Goal: Task Accomplishment & Management: Manage account settings

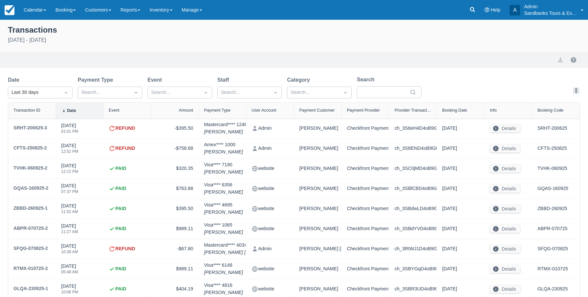
select select "10"
click at [125, 11] on link "Reports" at bounding box center [130, 10] width 29 height 20
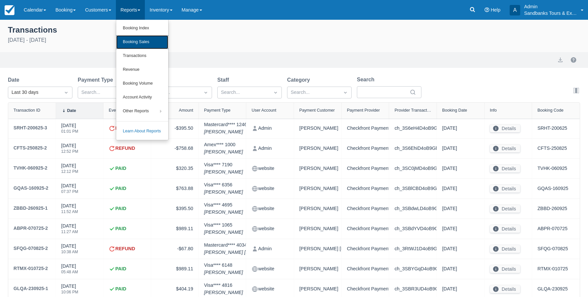
click at [130, 42] on link "Booking Sales" at bounding box center [142, 42] width 52 height 14
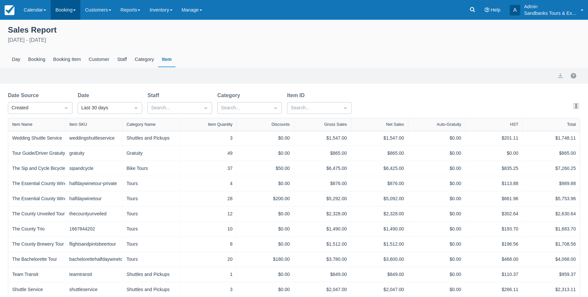
click at [70, 12] on link "Booking" at bounding box center [66, 10] width 30 height 20
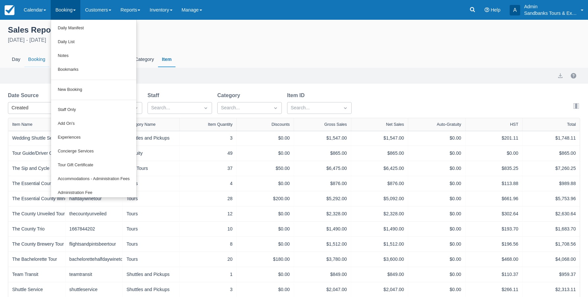
click at [29, 61] on div "Booking" at bounding box center [36, 59] width 25 height 15
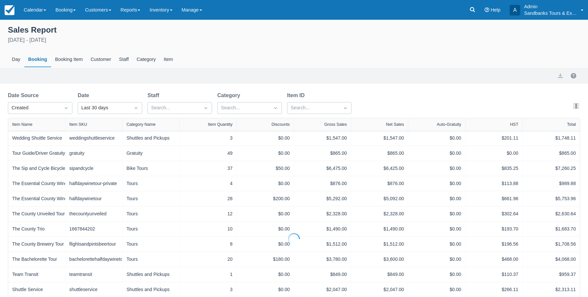
select select "20"
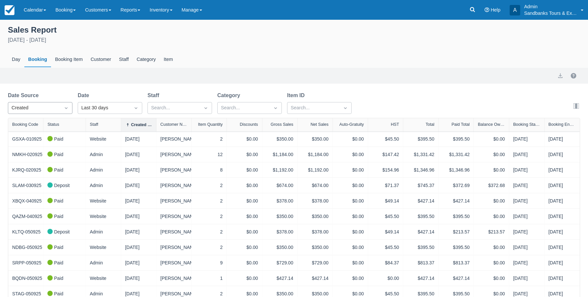
click at [65, 109] on icon "Dropdown icon" at bounding box center [66, 108] width 7 height 7
click at [24, 148] on div "End" at bounding box center [40, 149] width 65 height 13
select select "20"
click at [137, 108] on icon "Dropdown icon" at bounding box center [136, 108] width 3 height 2
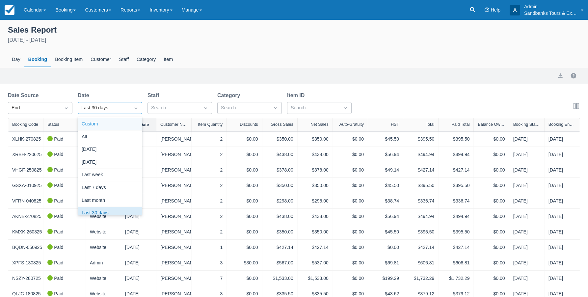
click at [105, 124] on div "Custom" at bounding box center [110, 124] width 65 height 13
select select "20"
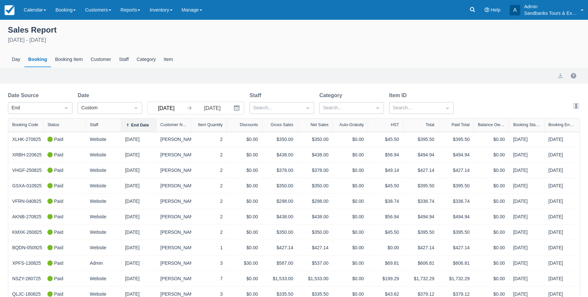
click at [174, 111] on input "08/31/25" at bounding box center [166, 108] width 37 height 12
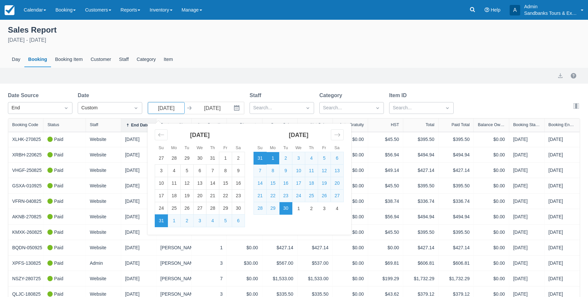
click at [273, 157] on td "1" at bounding box center [273, 158] width 13 height 13
type input "09/01/25"
select select "20"
click at [463, 76] on div "Export" at bounding box center [294, 76] width 572 height 8
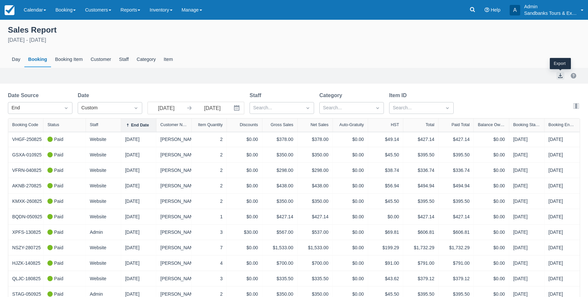
click at [562, 76] on button "export" at bounding box center [561, 76] width 8 height 8
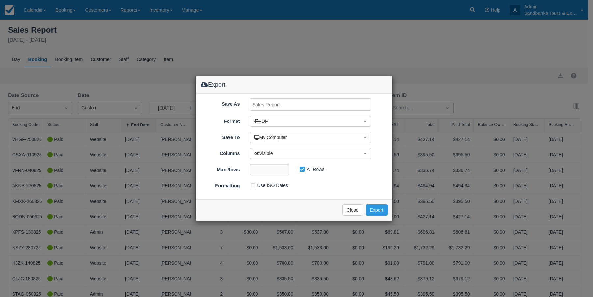
click at [286, 106] on input "Save As" at bounding box center [311, 104] width 122 height 12
type input "CF Sales Sept 25"
click at [282, 117] on button "PDF" at bounding box center [311, 121] width 122 height 11
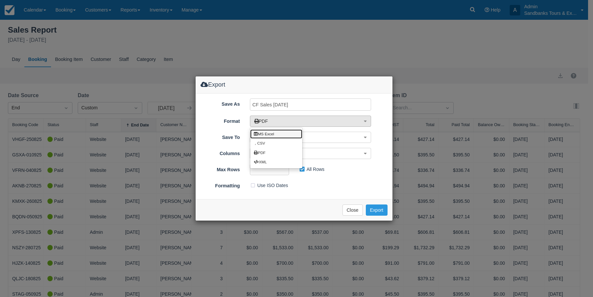
click at [275, 132] on link "MS Excel" at bounding box center [276, 133] width 52 height 9
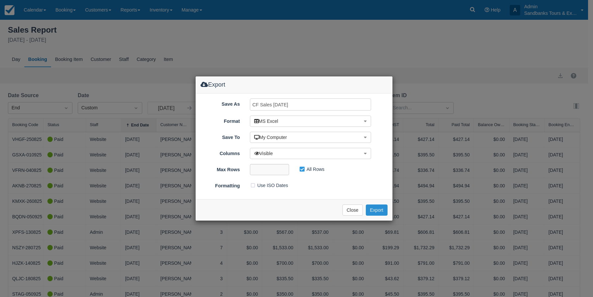
click at [375, 209] on button "Export" at bounding box center [377, 210] width 22 height 11
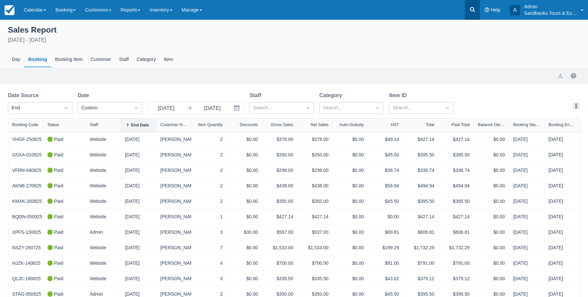
click at [470, 7] on icon at bounding box center [472, 9] width 7 height 7
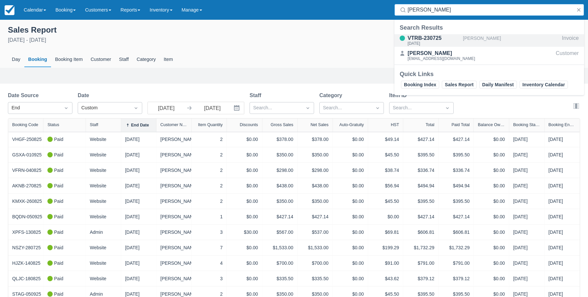
type input "robert a"
click at [409, 41] on div "VTRB-230725" at bounding box center [434, 38] width 53 height 8
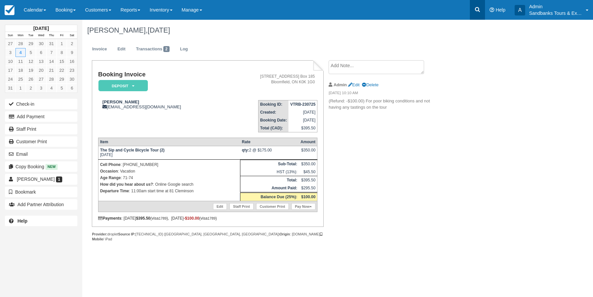
click at [478, 8] on icon at bounding box center [477, 9] width 7 height 7
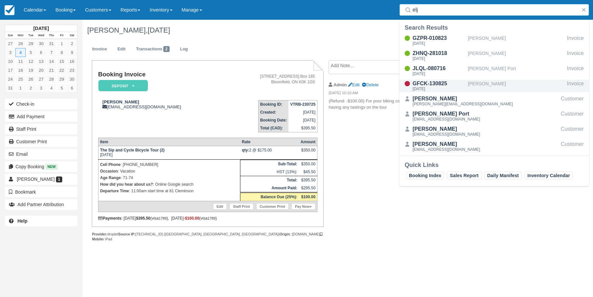
type input "elj"
click at [485, 81] on div "[PERSON_NAME]" at bounding box center [516, 86] width 96 height 13
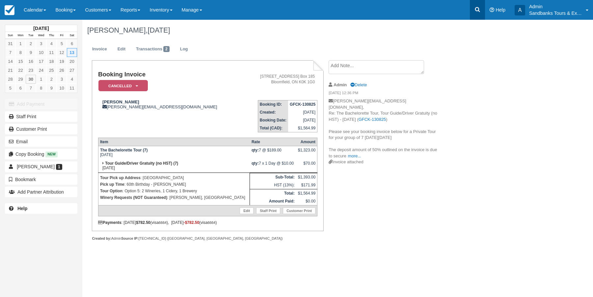
click at [474, 12] on icon at bounding box center [477, 9] width 7 height 7
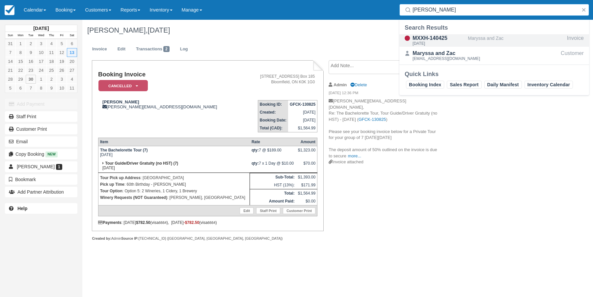
type input "maryss"
click at [443, 41] on div "MXXH-140425" at bounding box center [439, 38] width 53 height 8
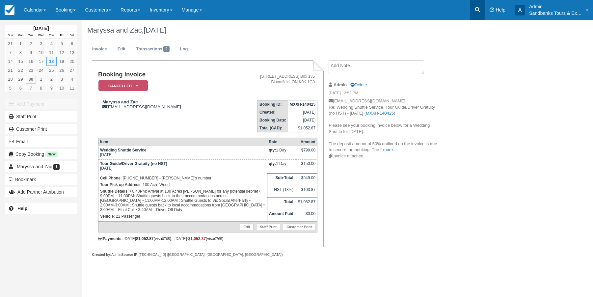
click at [477, 7] on icon at bounding box center [477, 9] width 7 height 7
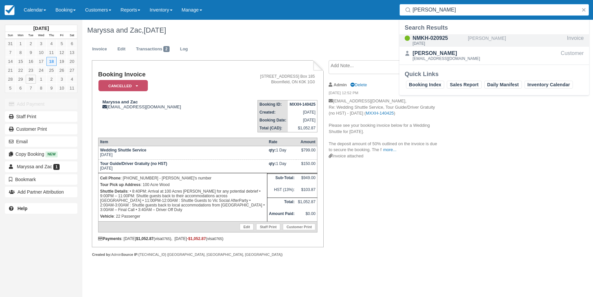
type input "[PERSON_NAME]"
click at [443, 38] on div "NMKH-020925" at bounding box center [439, 38] width 53 height 8
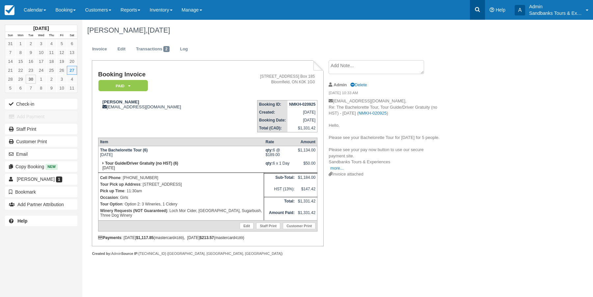
click at [475, 8] on icon at bounding box center [477, 9] width 7 height 7
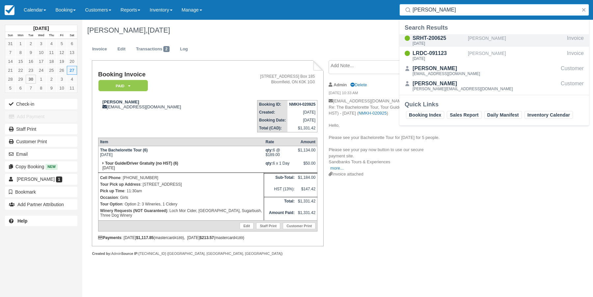
type input "erica ho"
click at [424, 40] on div "SRHT-200625" at bounding box center [439, 38] width 53 height 8
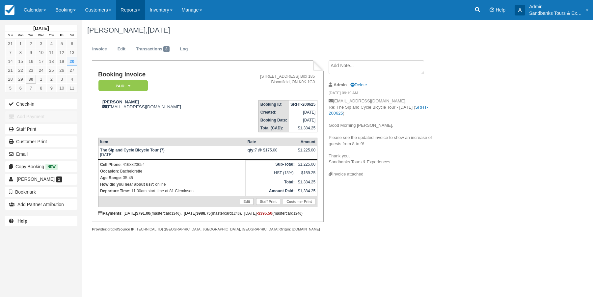
click at [140, 11] on span at bounding box center [139, 10] width 3 height 1
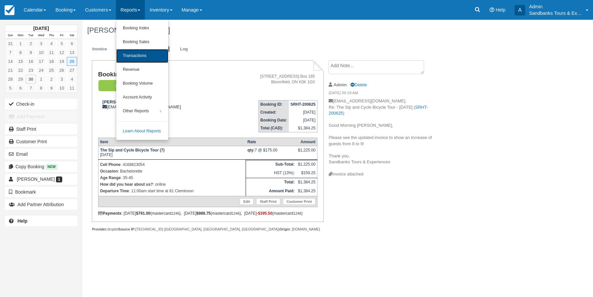
click at [140, 55] on link "Transactions" at bounding box center [142, 56] width 52 height 14
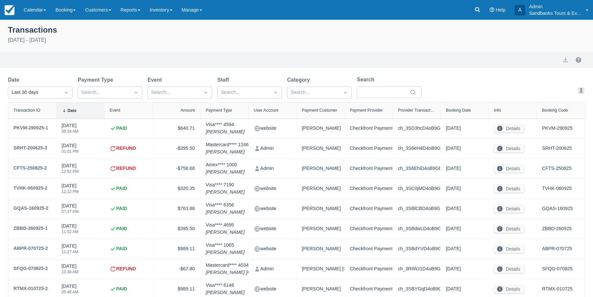
select select "10"
click at [474, 10] on icon at bounding box center [472, 9] width 5 height 5
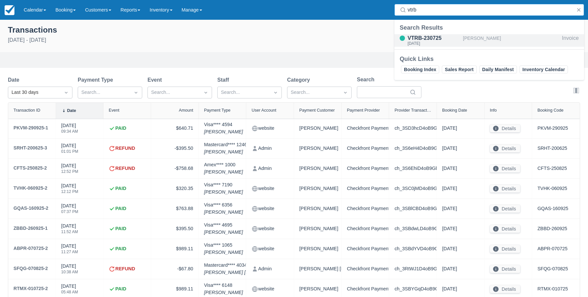
type input "vtrb"
click at [423, 37] on div "VTRB-230725" at bounding box center [434, 38] width 53 height 8
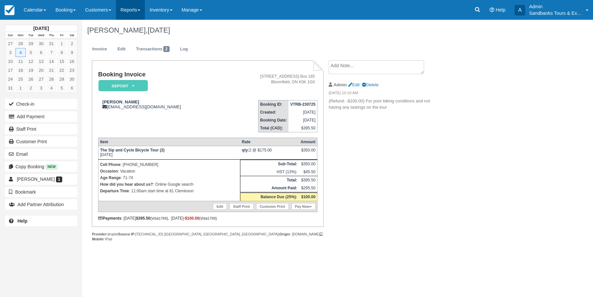
click at [142, 14] on link "Reports" at bounding box center [130, 10] width 29 height 20
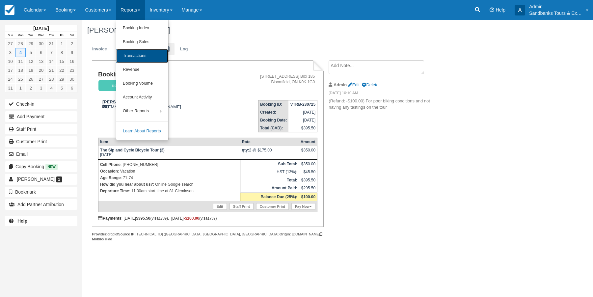
click at [147, 55] on link "Transactions" at bounding box center [142, 56] width 52 height 14
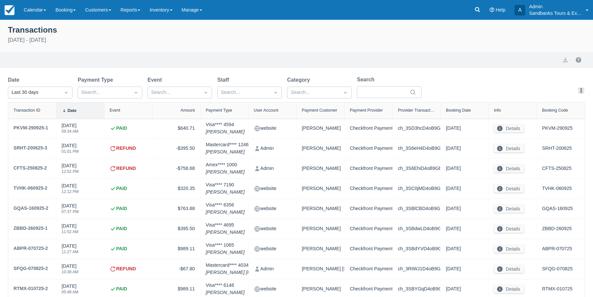
select select "10"
click at [145, 10] on link "Reports" at bounding box center [130, 10] width 29 height 20
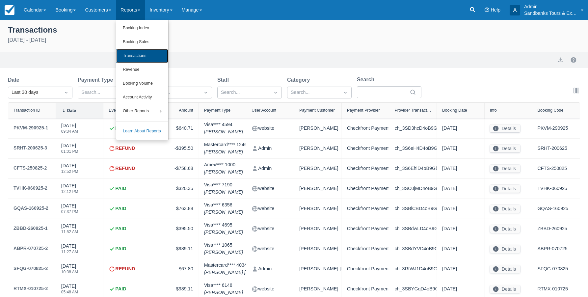
click at [149, 57] on link "Transactions" at bounding box center [142, 56] width 52 height 14
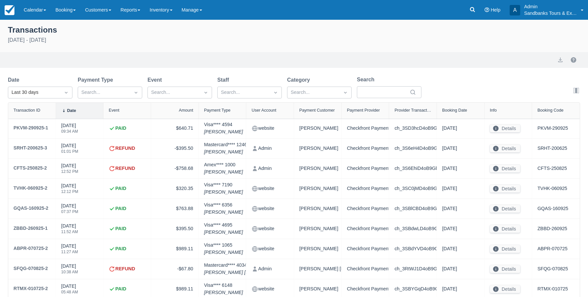
select select "10"
click at [471, 10] on icon at bounding box center [472, 9] width 5 height 5
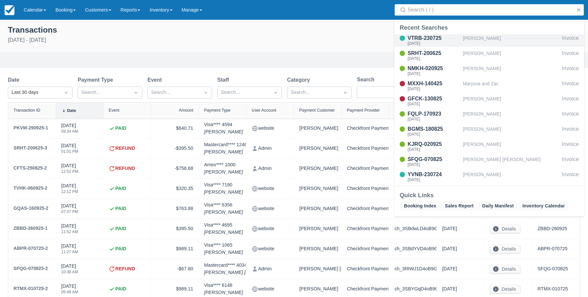
click at [432, 39] on div "VTRB-230725" at bounding box center [434, 38] width 53 height 8
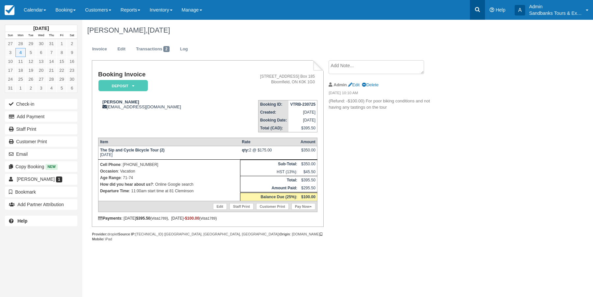
click at [478, 11] on icon at bounding box center [477, 9] width 5 height 5
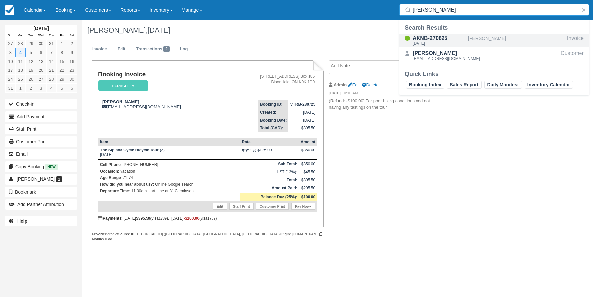
type input "[PERSON_NAME]"
click at [431, 40] on div "AKNB-270825" at bounding box center [439, 38] width 53 height 8
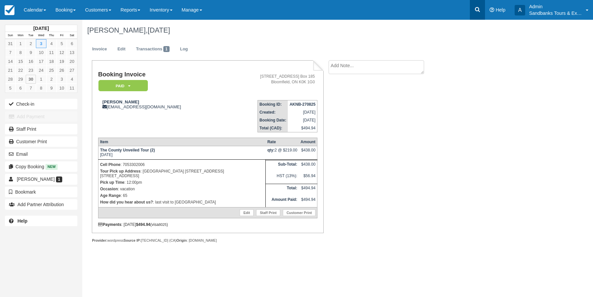
click at [479, 8] on icon at bounding box center [477, 9] width 7 height 7
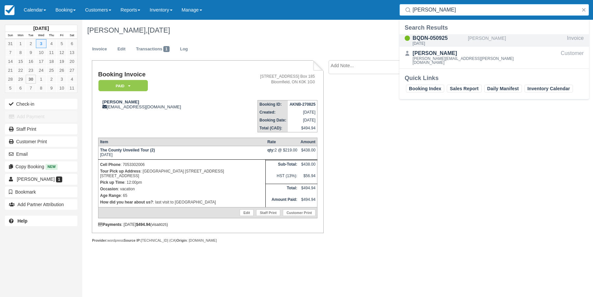
type input "todd ho"
click at [422, 41] on div "BQDN-050925" at bounding box center [439, 38] width 53 height 8
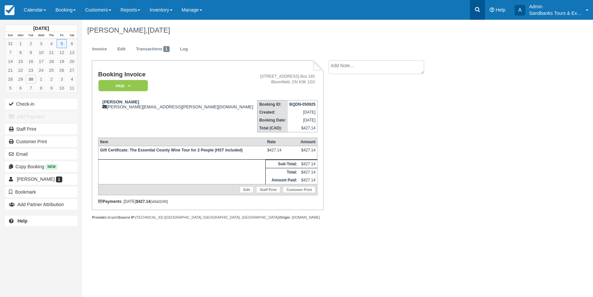
click at [475, 12] on icon at bounding box center [477, 9] width 7 height 7
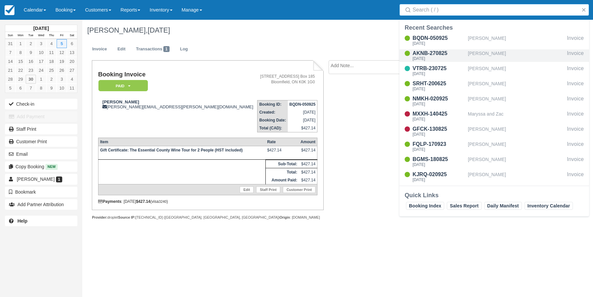
click at [444, 54] on div "AKNB-270825" at bounding box center [439, 53] width 53 height 8
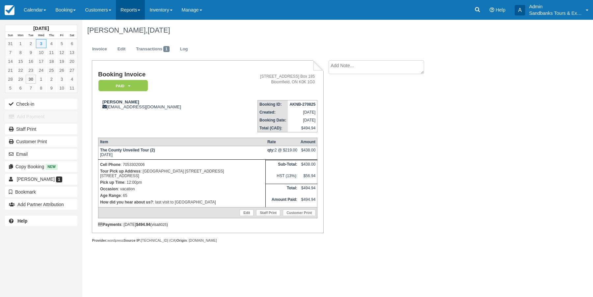
click at [139, 11] on link "Reports" at bounding box center [130, 10] width 29 height 20
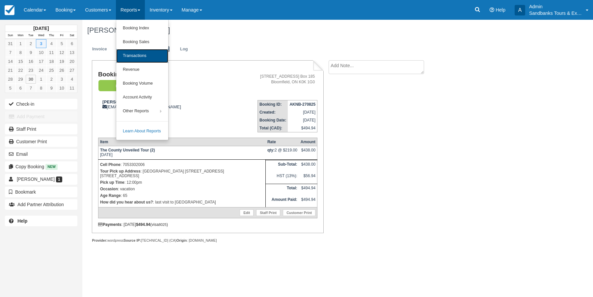
click at [133, 55] on link "Transactions" at bounding box center [142, 56] width 52 height 14
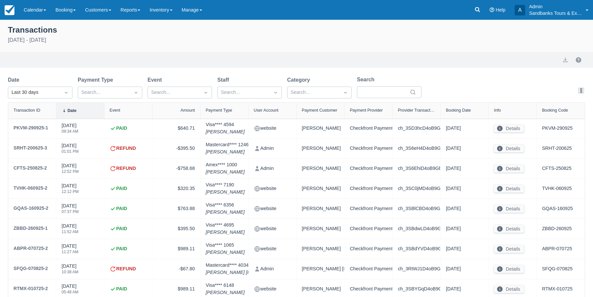
select select "10"
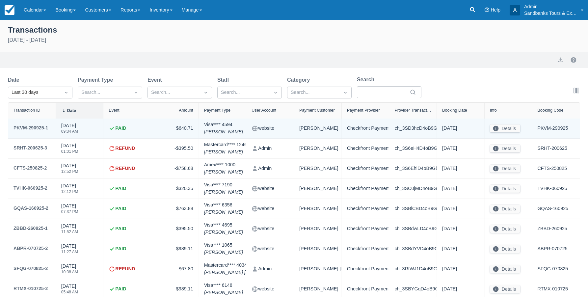
click at [31, 126] on div "PKVM-290925-1" at bounding box center [31, 128] width 35 height 8
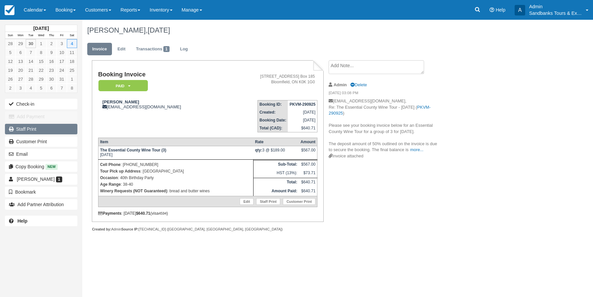
click at [29, 128] on link "Staff Print" at bounding box center [41, 129] width 72 height 11
click at [143, 11] on link "Reports" at bounding box center [130, 10] width 29 height 20
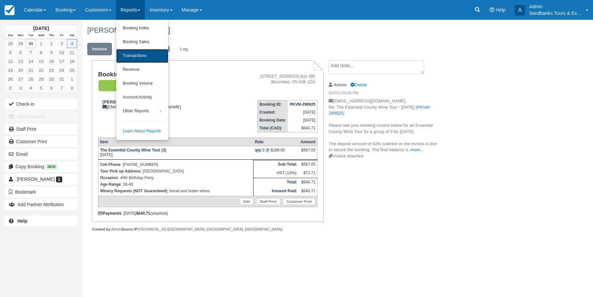
click at [131, 54] on link "Transactions" at bounding box center [142, 56] width 52 height 14
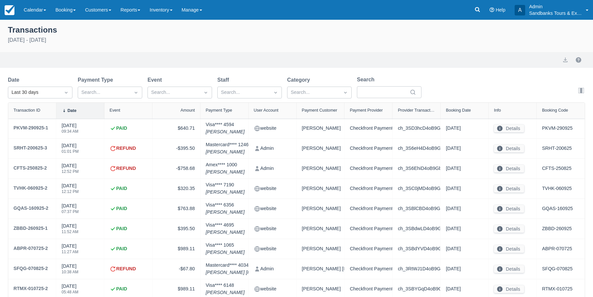
select select "10"
